Goal: Task Accomplishment & Management: Use online tool/utility

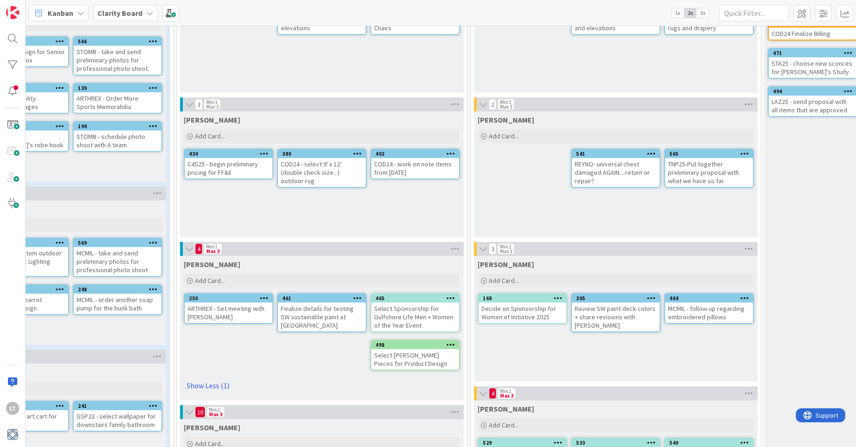
scroll to position [119, 340]
click at [506, 137] on span "Add Card..." at bounding box center [504, 136] width 30 height 8
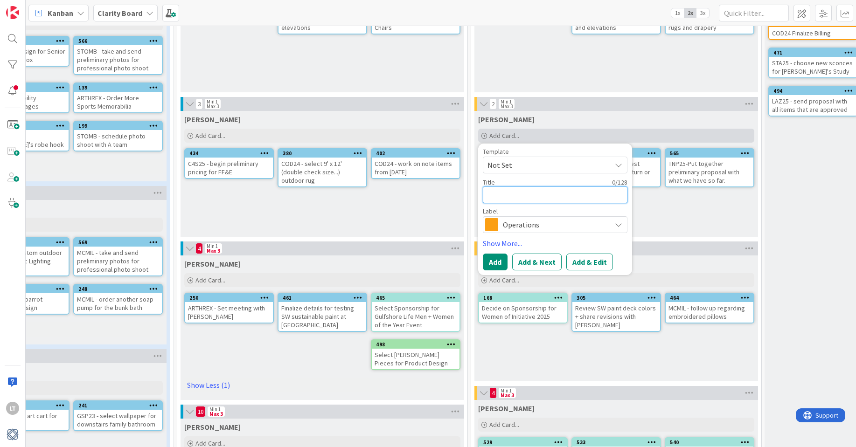
type textarea "S"
type textarea "x"
type textarea "ST"
type textarea "x"
type textarea "STA"
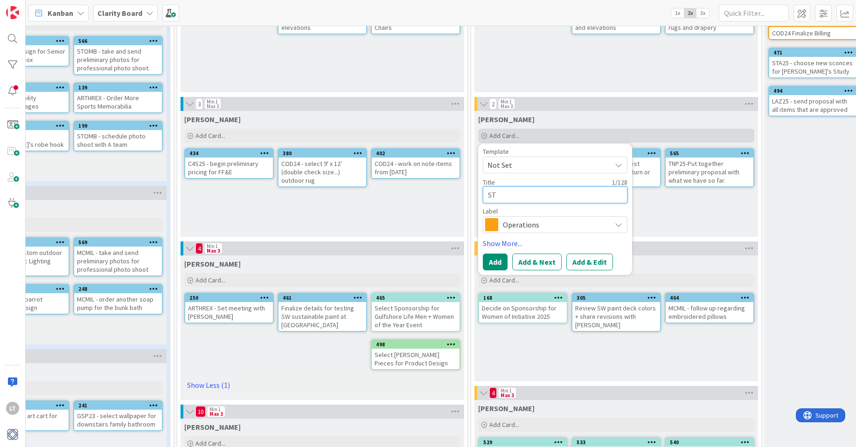
type textarea "x"
type textarea "STA2"
type textarea "x"
type textarea "STA25"
type textarea "x"
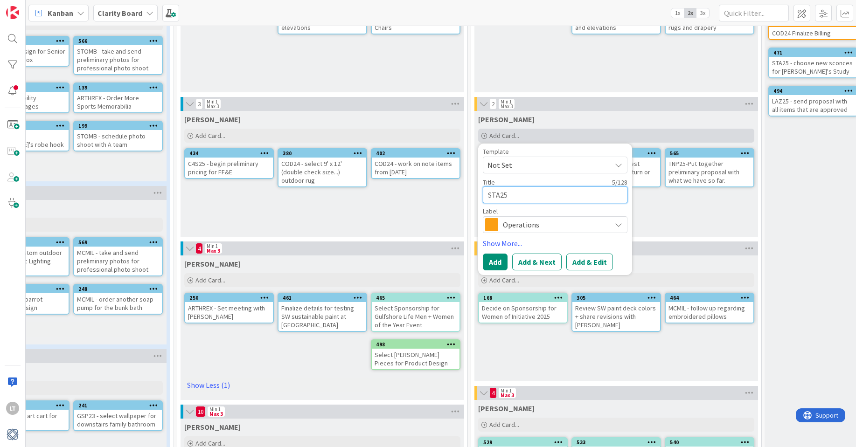
type textarea "STA25"
type textarea "x"
type textarea "STA25 -"
type textarea "x"
type textarea "STA25 -"
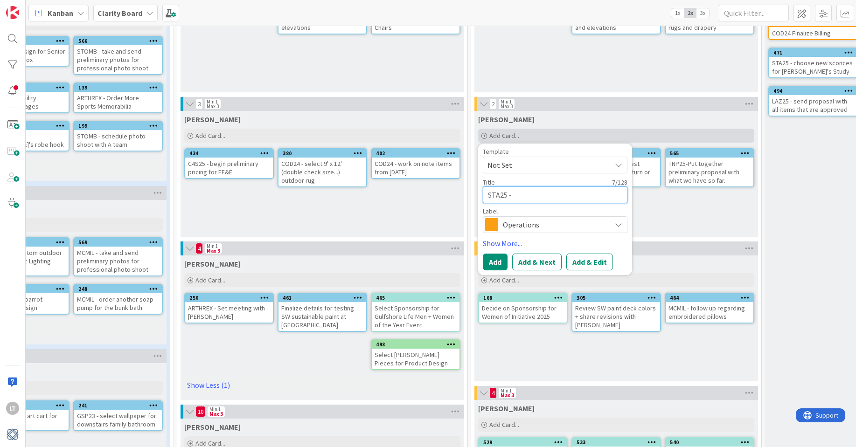
type textarea "x"
type textarea "STA25 - o"
type textarea "x"
type textarea "STA25 - or"
type textarea "x"
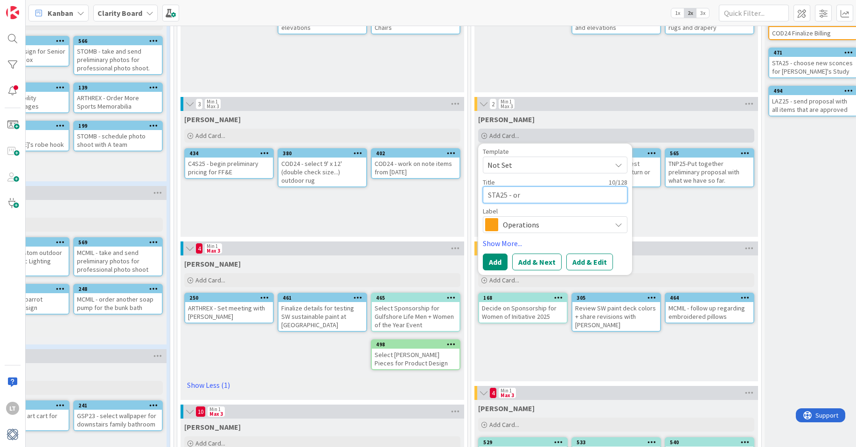
type textarea "STA25 - ord"
type textarea "x"
type textarea "STA25 - orde"
type textarea "x"
type textarea "STA25 - order"
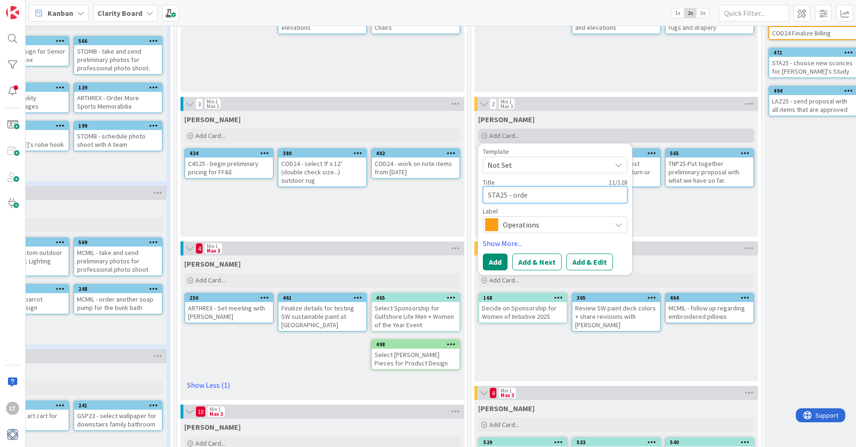
type textarea "x"
type textarea "STA25 - order"
type textarea "x"
type textarea "STA25 - order n"
type textarea "x"
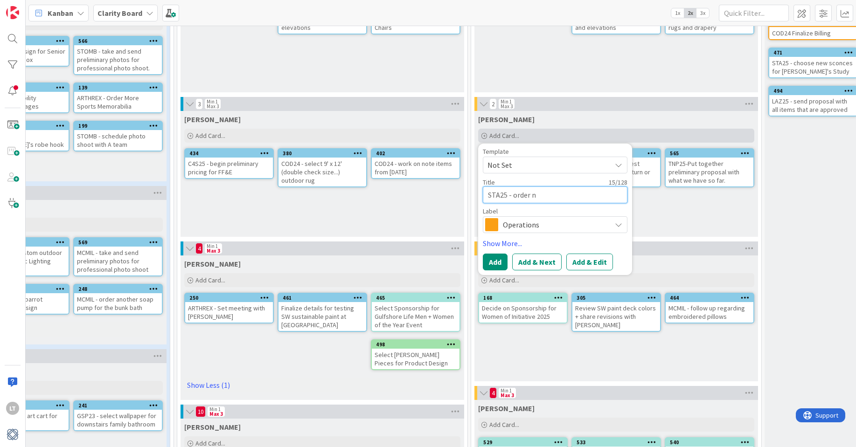
type textarea "STA25 - order ne"
type textarea "x"
type textarea "STA25 - order new"
type textarea "x"
type textarea "STA25 - order new"
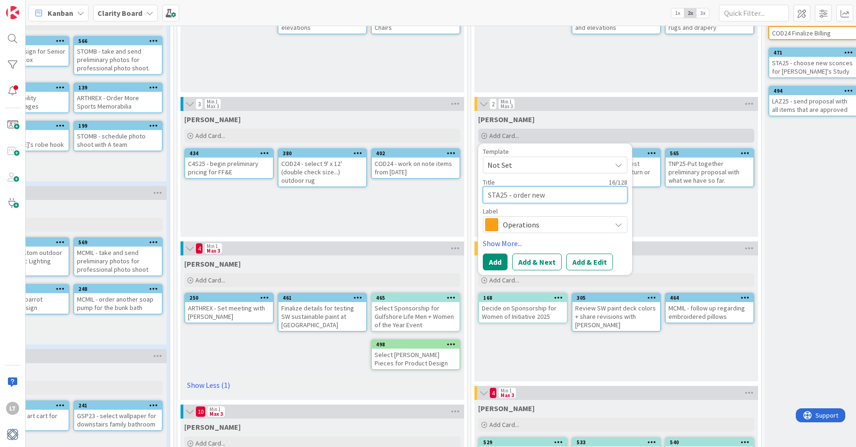
type textarea "x"
type textarea "STA25 - order new s"
type textarea "x"
type textarea "STA25 - order new sc"
type textarea "x"
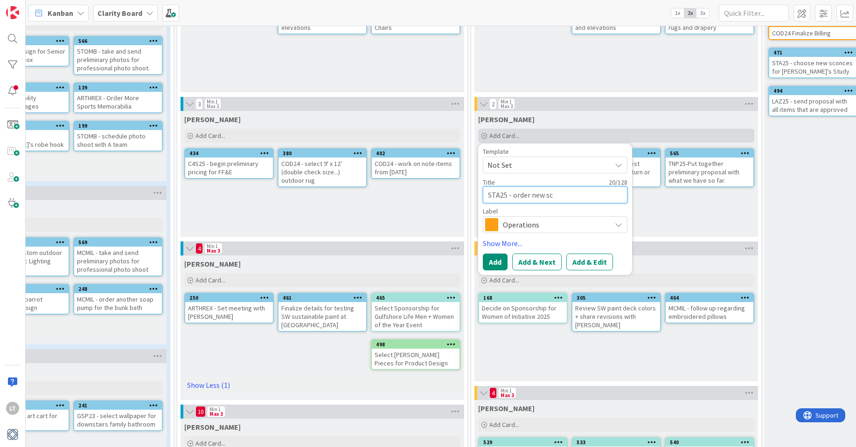
type textarea "STA25 - order new sco"
type textarea "x"
type textarea "STA25 - order new scon"
type textarea "x"
type textarea "STA25 - order new sconc"
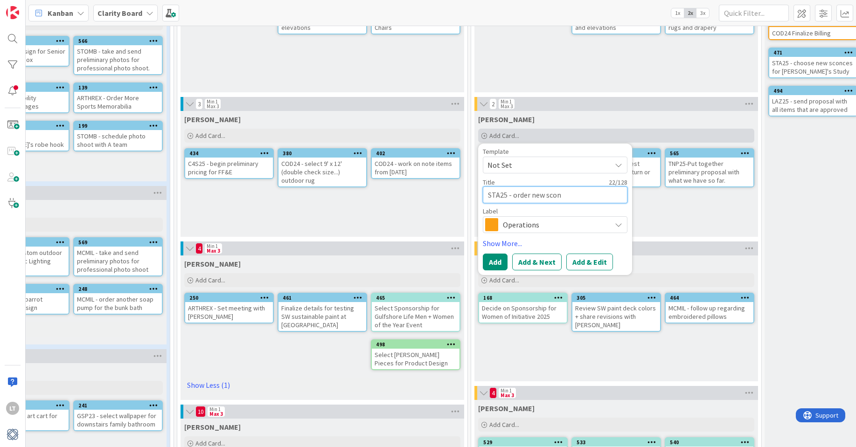
type textarea "x"
type textarea "STA25 - order new sconce"
type textarea "x"
type textarea "STA25 - order new sconces"
type textarea "x"
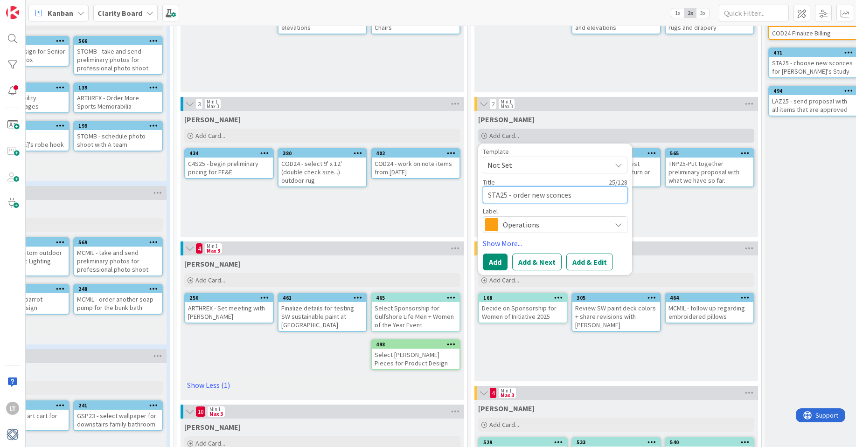
type textarea "STA25 - order new sconces"
type textarea "x"
type textarea "STA25 - order new sconces f"
type textarea "x"
type textarea "STA25 - order new sconces fo"
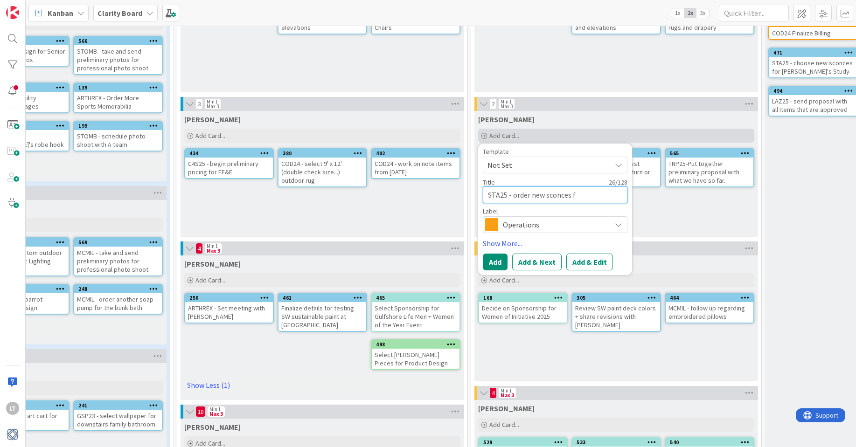
type textarea "x"
type textarea "STA25 - order new sconces for"
type textarea "x"
type textarea "STA25 - order new sconces for"
type textarea "x"
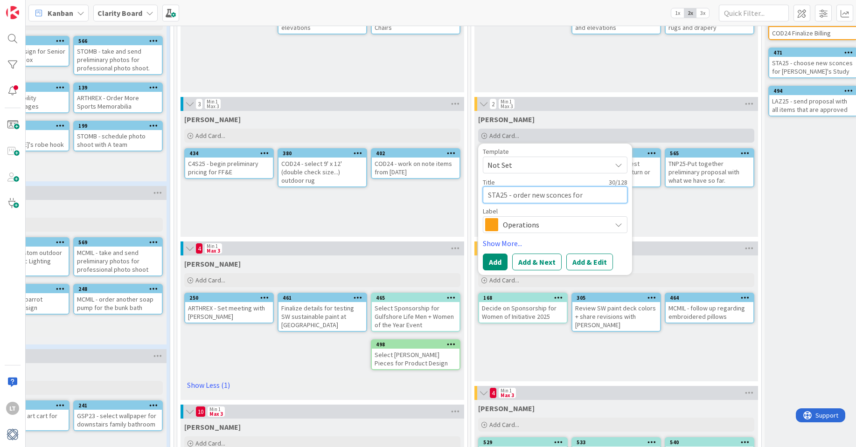
type textarea "STA25 - order new sconces for T"
type textarea "x"
type textarea "STA25 - order new sconces for To"
type textarea "x"
type textarea "STA25 - order new sconces for Ton"
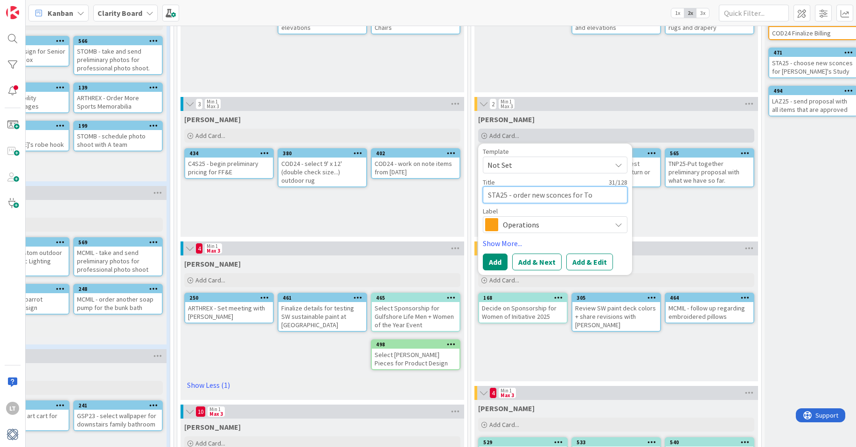
type textarea "x"
type textarea "STA25 - order new sconces for [PERSON_NAME]"
type textarea "x"
type textarea "STA25 - order new sconces for [PERSON_NAME]'"
type textarea "x"
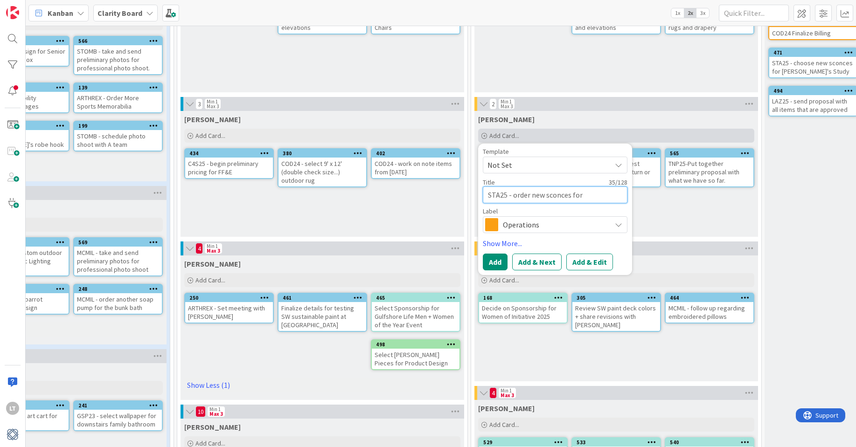
type textarea "STA25 - order new sconces for [PERSON_NAME]'s"
type textarea "x"
type textarea "STA25 - order new sconces for [PERSON_NAME]'s"
type textarea "x"
type textarea "STA25 - order new sconces for [PERSON_NAME]'s S"
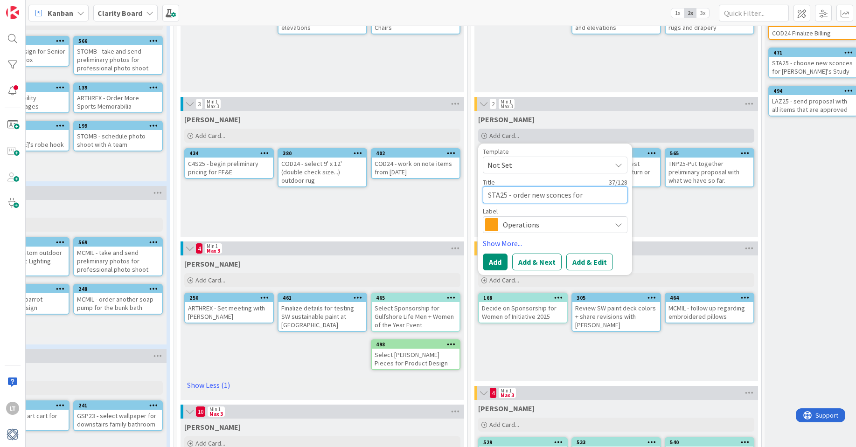
type textarea "x"
type textarea "STA25 - order new sconces for [PERSON_NAME]'s St"
type textarea "x"
type textarea "STA25 - order new sconces for [PERSON_NAME]'s Stu"
type textarea "x"
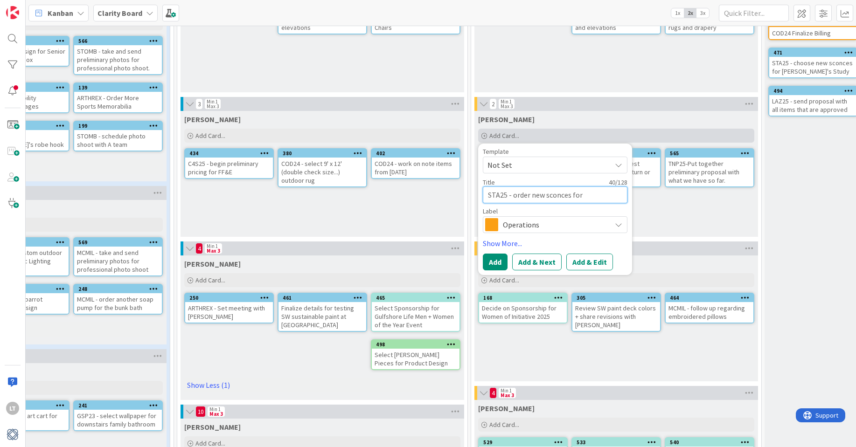
type textarea "STA25 - order new sconces for [PERSON_NAME]'s Stud"
type textarea "x"
type textarea "STA25 - order new sconces for [PERSON_NAME]'s Study"
type textarea "x"
type textarea "STA25 - order new sconces for [PERSON_NAME]'s Study"
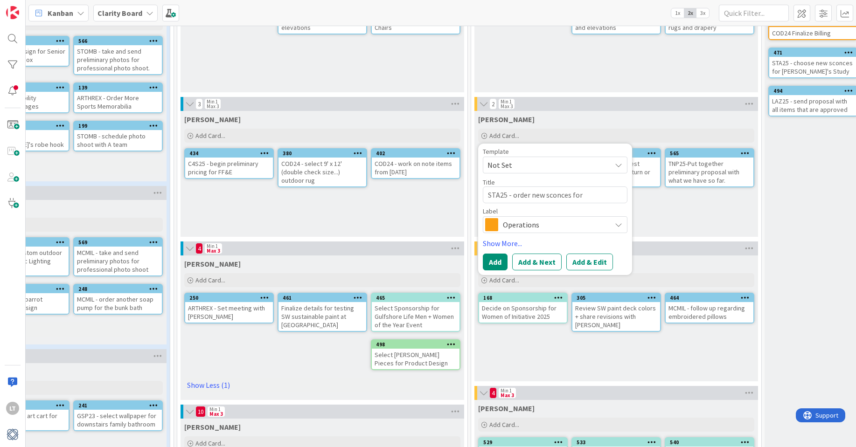
click at [590, 227] on span "Operations" at bounding box center [555, 224] width 104 height 13
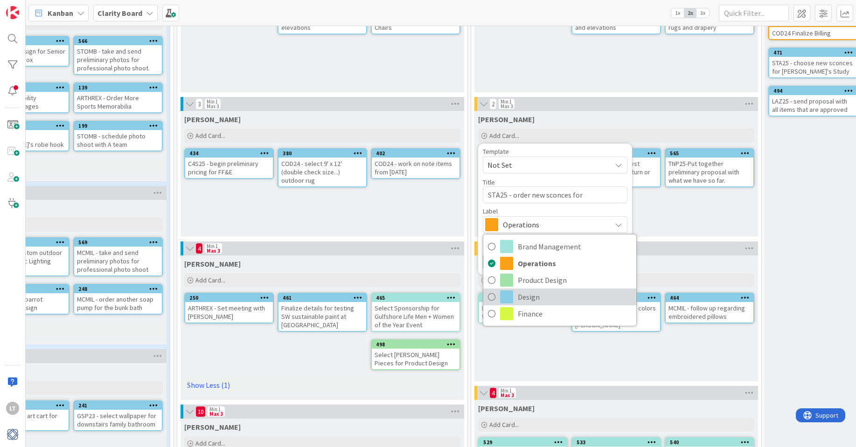
click at [501, 298] on span at bounding box center [506, 297] width 13 height 13
type textarea "x"
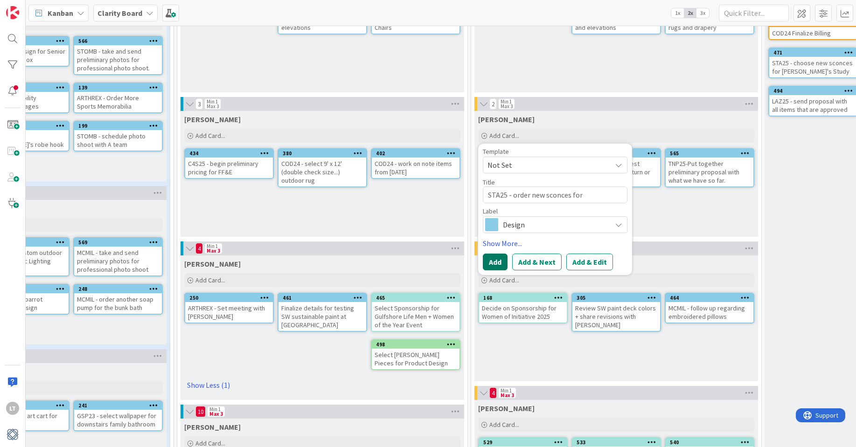
click at [500, 262] on button "Add" at bounding box center [495, 262] width 25 height 17
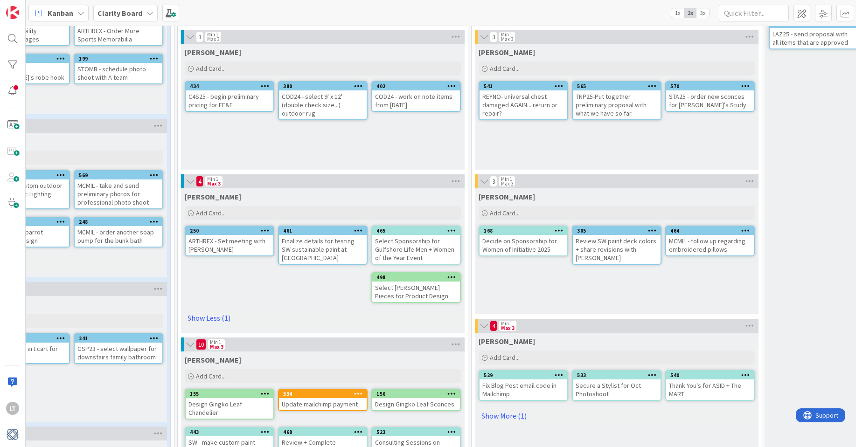
scroll to position [187, 340]
click at [691, 86] on div "570" at bounding box center [711, 85] width 83 height 7
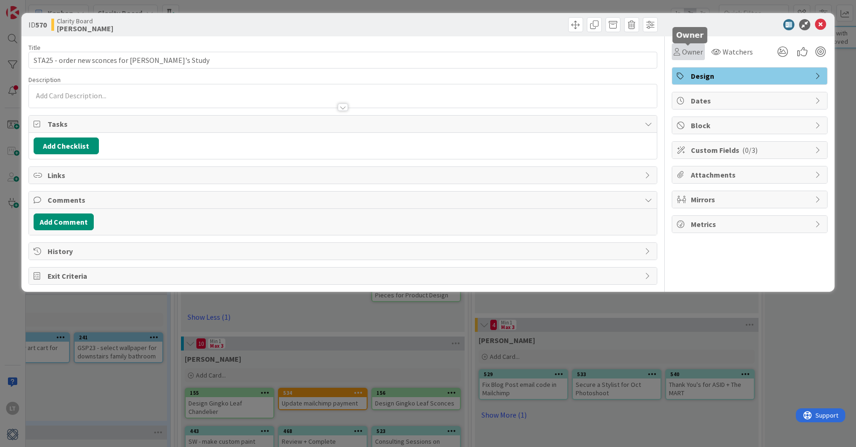
click at [686, 52] on span "Owner" at bounding box center [692, 51] width 21 height 11
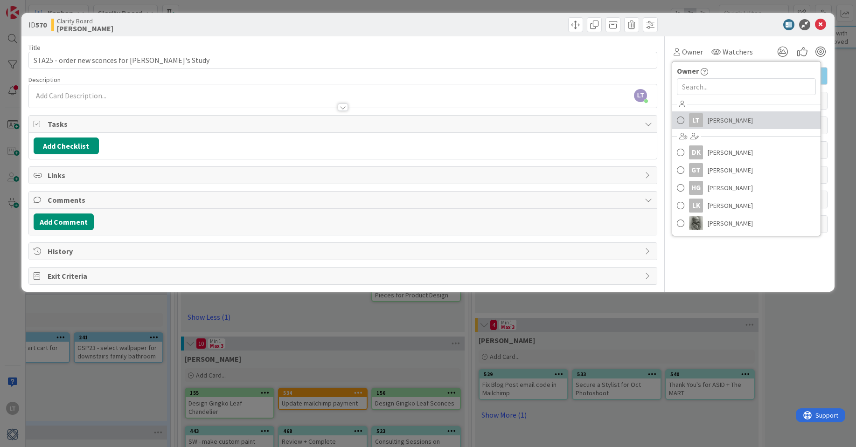
drag, startPoint x: 679, startPoint y: 123, endPoint x: 684, endPoint y: 118, distance: 6.9
click at [679, 122] on span at bounding box center [680, 120] width 7 height 14
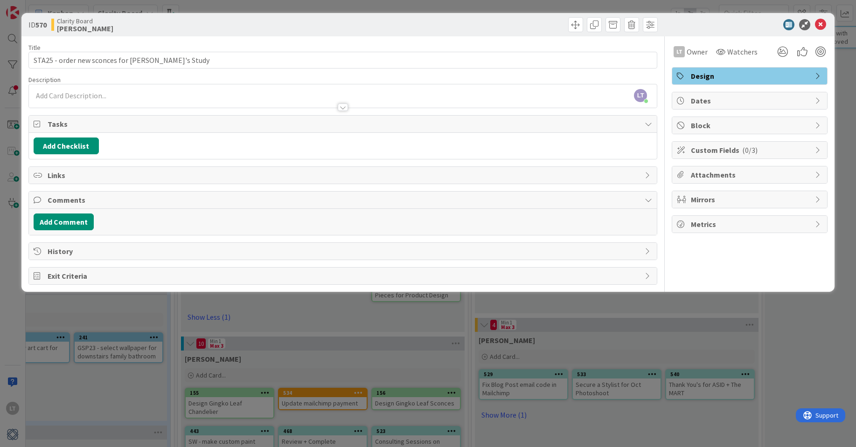
click at [698, 23] on div at bounding box center [744, 24] width 165 height 11
click at [821, 25] on icon at bounding box center [820, 24] width 11 height 11
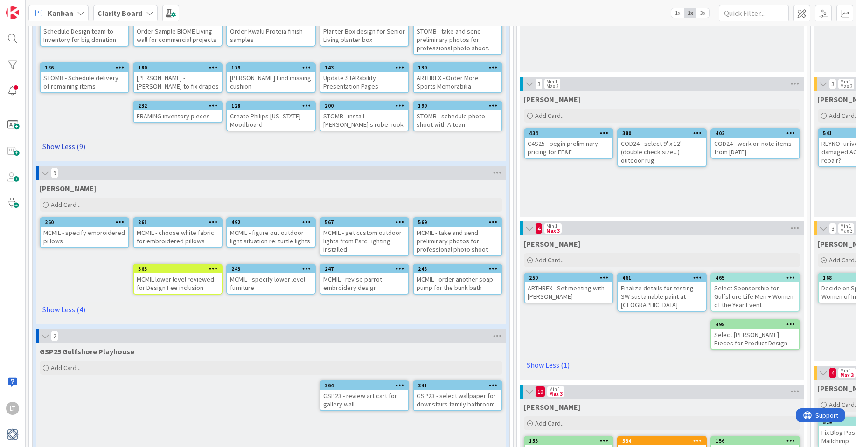
scroll to position [139, 0]
